Goal: Answer question/provide support: Share knowledge or assist other users

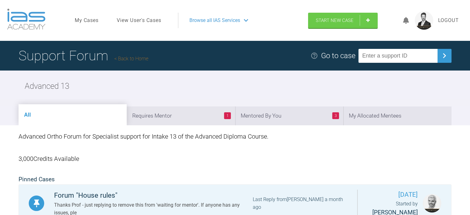
click at [134, 59] on link "Back to Home" at bounding box center [131, 59] width 34 height 6
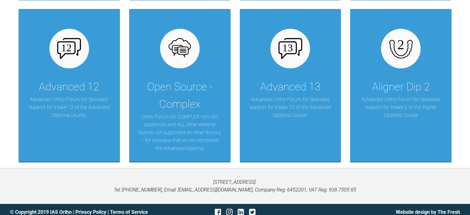
scroll to position [622, 0]
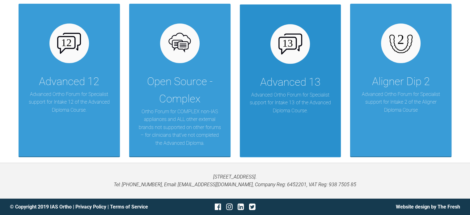
click at [314, 94] on p "Advanced Ortho Forum for Specialist support for Intake 13 of the Advanced Diplo…" at bounding box center [290, 103] width 83 height 24
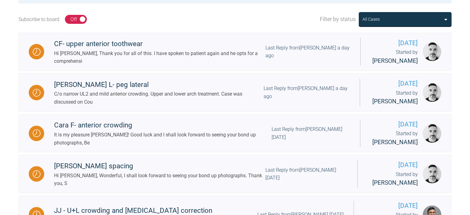
scroll to position [219, 0]
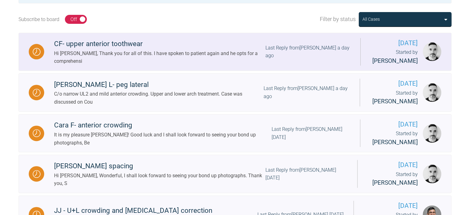
drag, startPoint x: 119, startPoint y: 59, endPoint x: 100, endPoint y: 57, distance: 19.3
click at [100, 57] on div "Hi [PERSON_NAME], Thank you for all of this. I have spoken to patient again and…" at bounding box center [159, 57] width 211 height 16
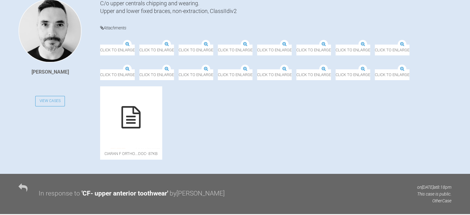
scroll to position [151, 0]
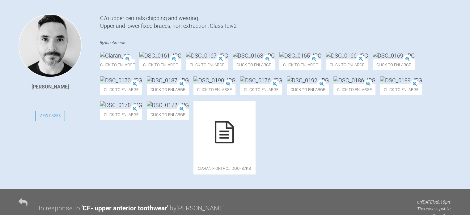
click at [130, 59] on img at bounding box center [115, 56] width 30 height 8
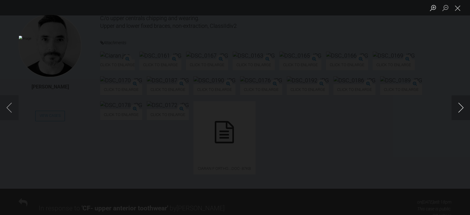
click at [459, 106] on button "Next image" at bounding box center [461, 107] width 19 height 25
click at [462, 108] on button "Next image" at bounding box center [461, 107] width 19 height 25
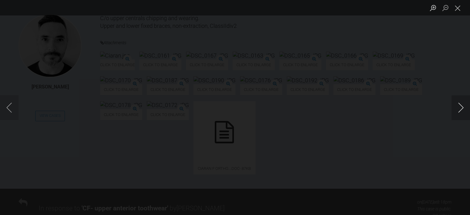
click at [462, 108] on button "Next image" at bounding box center [461, 107] width 19 height 25
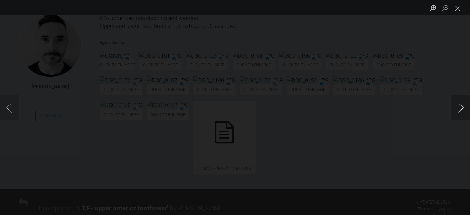
click at [462, 108] on button "Next image" at bounding box center [461, 107] width 19 height 25
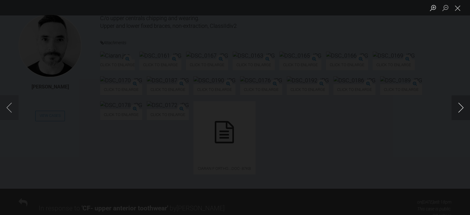
click at [462, 108] on button "Next image" at bounding box center [461, 107] width 19 height 25
click at [456, 5] on button "Close lightbox" at bounding box center [458, 7] width 12 height 11
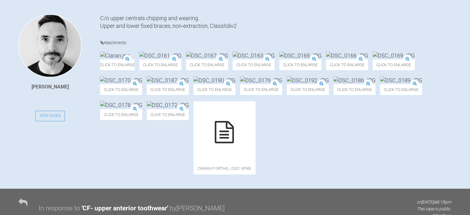
scroll to position [0, 0]
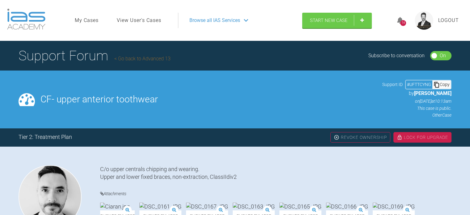
click at [136, 57] on link "Go back to Advanced 13" at bounding box center [142, 59] width 56 height 6
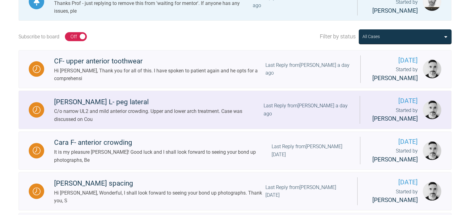
scroll to position [203, 0]
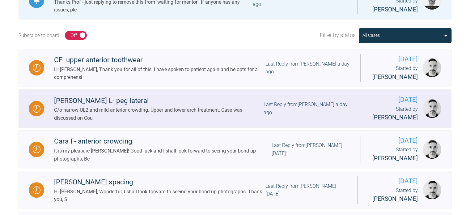
click at [189, 112] on div "C/o narrow UL2 and mild anterior crowding. Upper and lower arch treatment. Case…" at bounding box center [159, 114] width 210 height 16
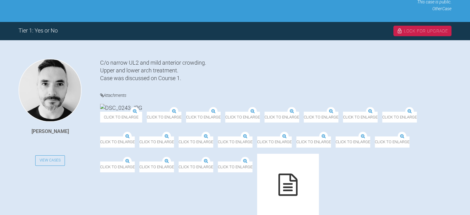
scroll to position [125, 0]
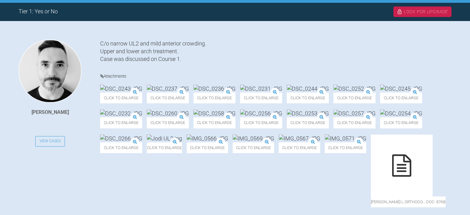
click at [137, 92] on img at bounding box center [121, 89] width 42 height 8
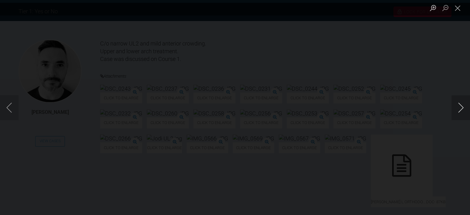
click at [457, 109] on button "Next image" at bounding box center [461, 107] width 19 height 25
click at [460, 108] on button "Next image" at bounding box center [461, 107] width 19 height 25
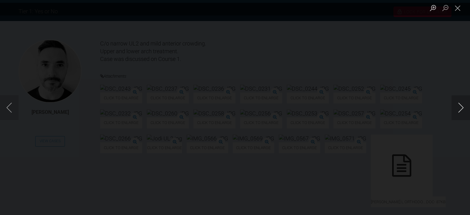
click at [460, 108] on button "Next image" at bounding box center [461, 107] width 19 height 25
click at [461, 108] on button "Next image" at bounding box center [461, 107] width 19 height 25
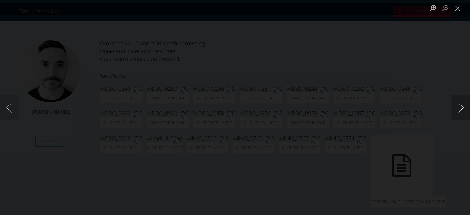
click at [461, 108] on button "Next image" at bounding box center [461, 107] width 19 height 25
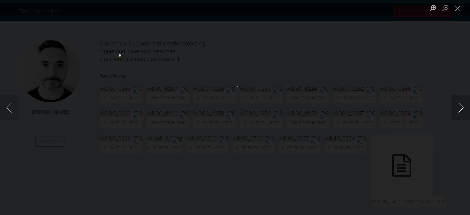
click at [461, 108] on button "Next image" at bounding box center [461, 107] width 19 height 25
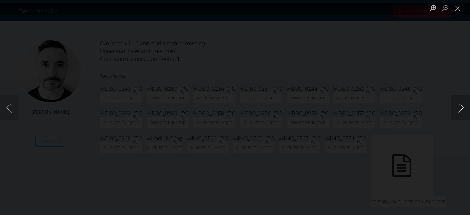
click at [461, 108] on button "Next image" at bounding box center [461, 107] width 19 height 25
click at [457, 9] on button "Close lightbox" at bounding box center [458, 7] width 12 height 11
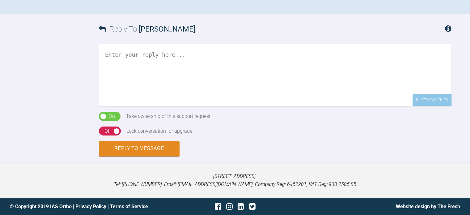
scroll to position [476, 0]
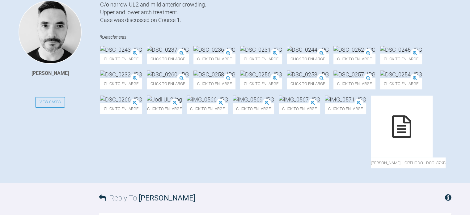
scroll to position [165, 0]
click at [282, 51] on div "Click to enlarge" at bounding box center [261, 54] width 42 height 19
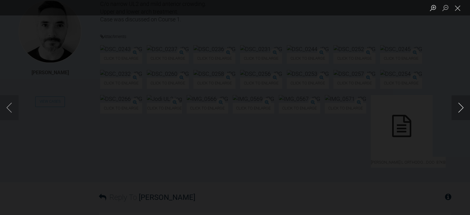
click at [462, 107] on button "Next image" at bounding box center [461, 107] width 19 height 25
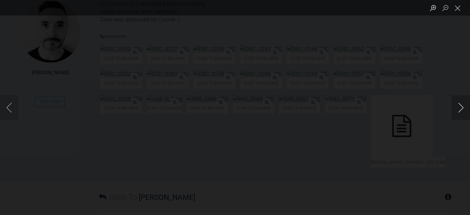
click at [462, 107] on button "Next image" at bounding box center [461, 107] width 19 height 25
click at [12, 109] on button "Previous image" at bounding box center [9, 107] width 19 height 25
click at [457, 4] on button "Close lightbox" at bounding box center [458, 7] width 12 height 11
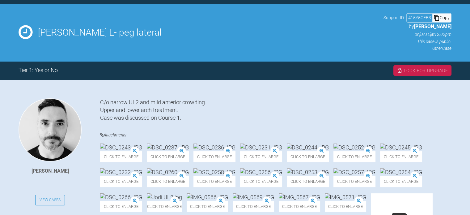
scroll to position [0, 0]
